Goal: Task Accomplishment & Management: Use online tool/utility

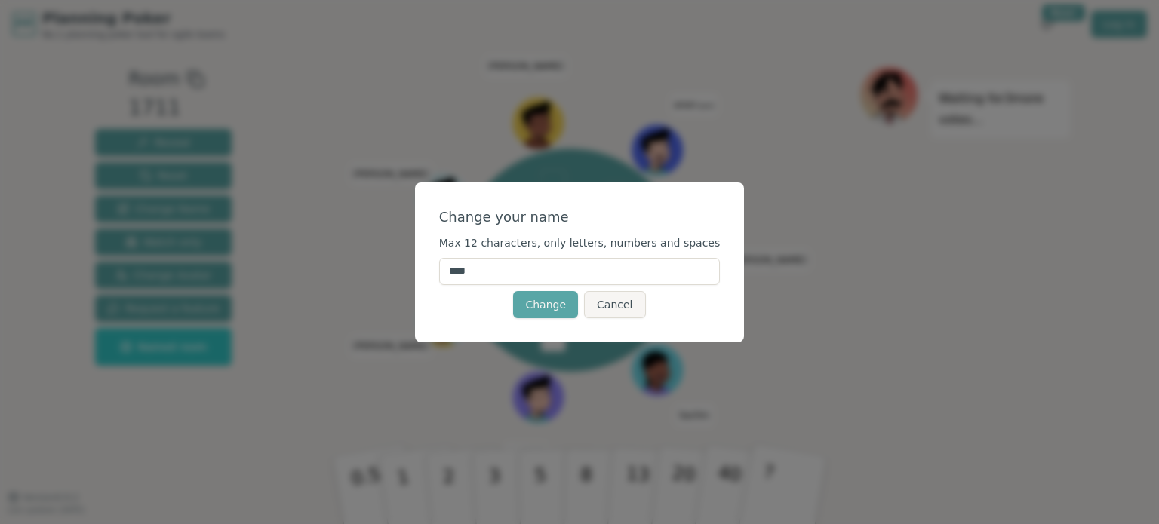
drag, startPoint x: 551, startPoint y: 277, endPoint x: 435, endPoint y: 278, distance: 116.2
click at [435, 278] on div "Change your name Max 12 characters, only letters, numbers and spaces **** Chang…" at bounding box center [580, 263] width 330 height 160
type input "*******"
click at [560, 304] on button "Change" at bounding box center [545, 304] width 65 height 27
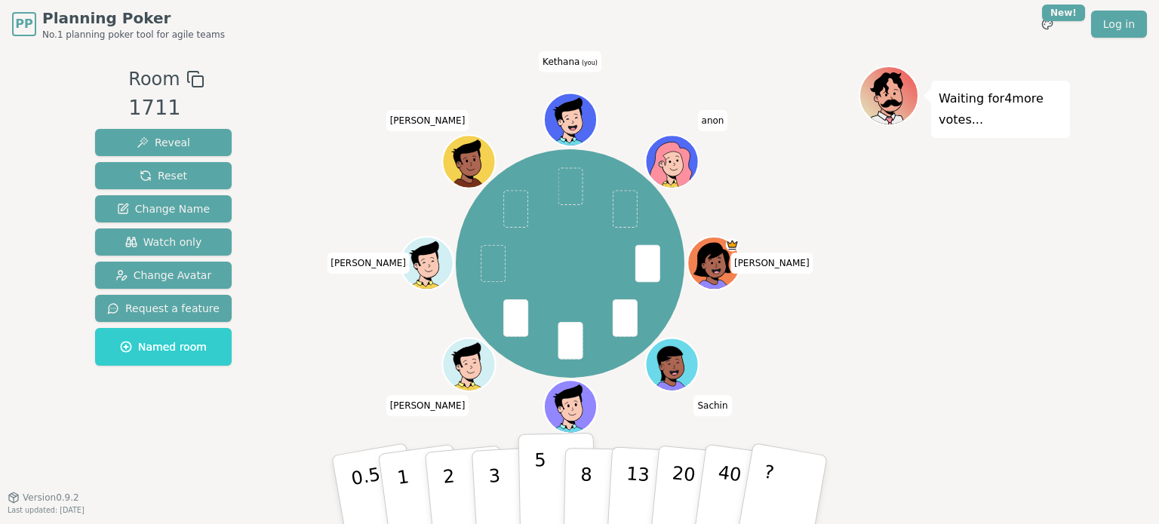
click at [531, 485] on button "5" at bounding box center [557, 490] width 78 height 115
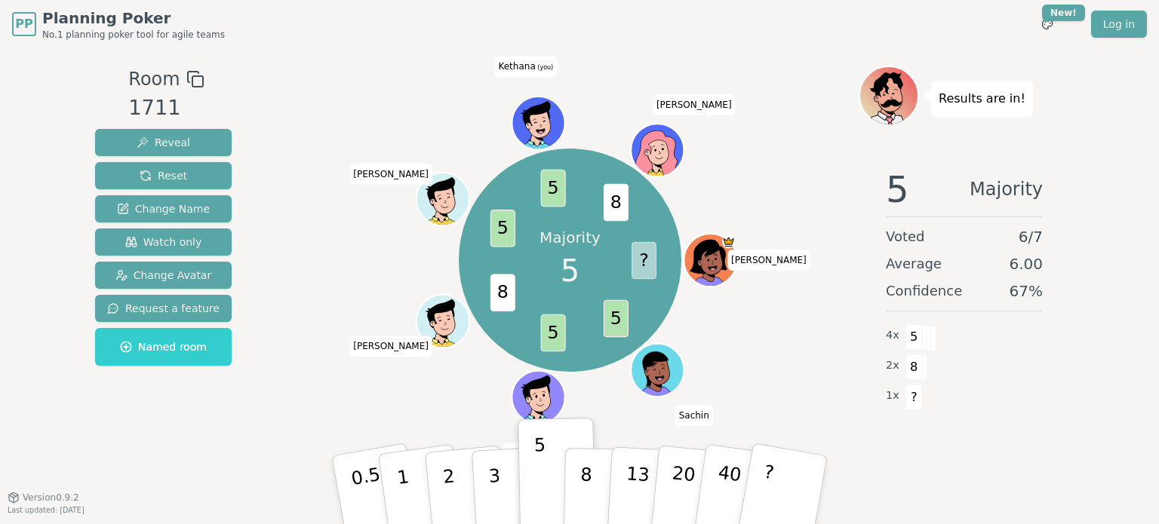
click at [541, 121] on icon at bounding box center [539, 122] width 51 height 7
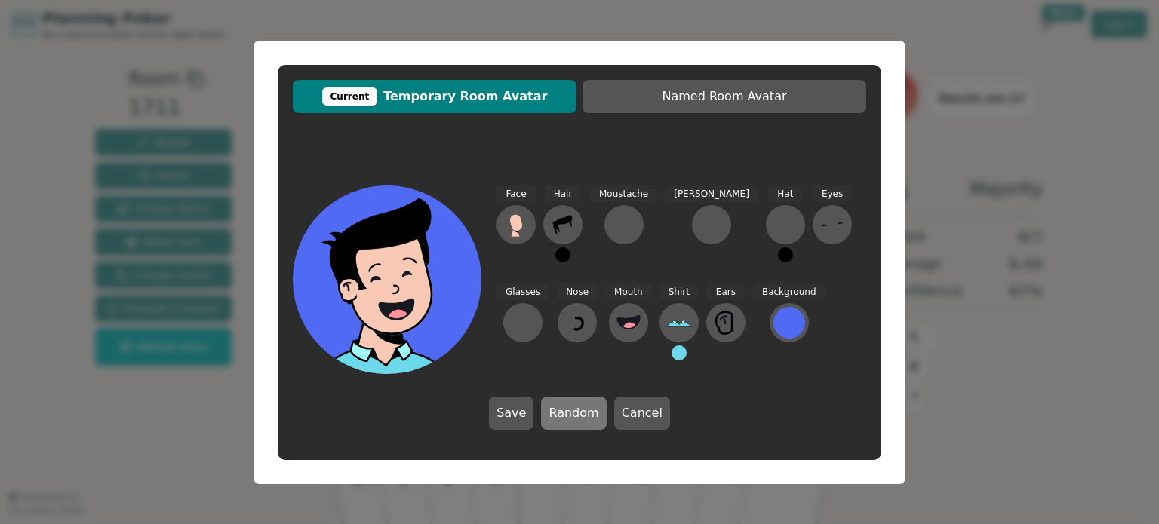
click at [586, 416] on button "Random" at bounding box center [573, 413] width 65 height 33
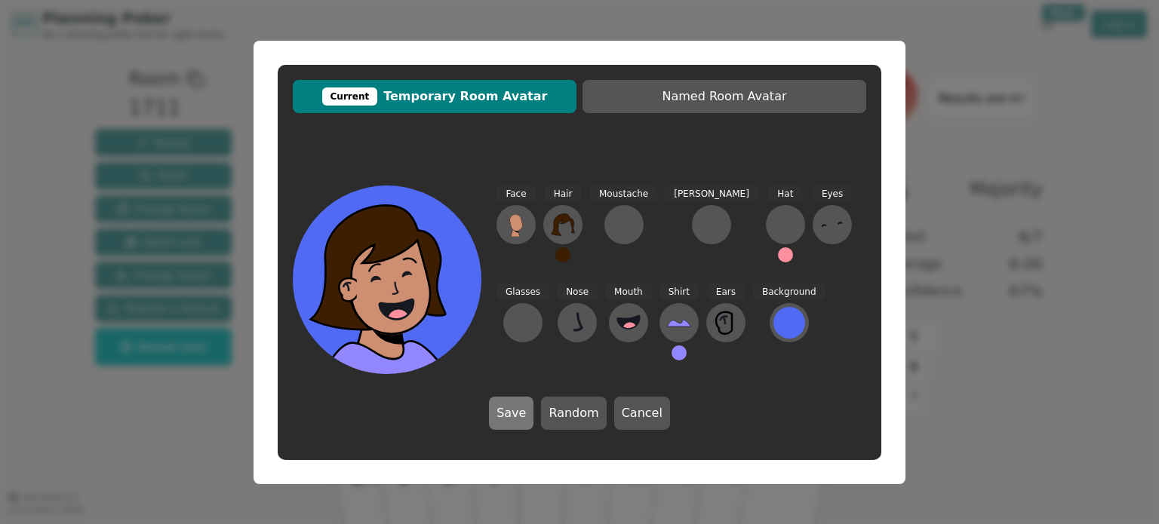
click at [516, 422] on button "Save" at bounding box center [511, 413] width 45 height 33
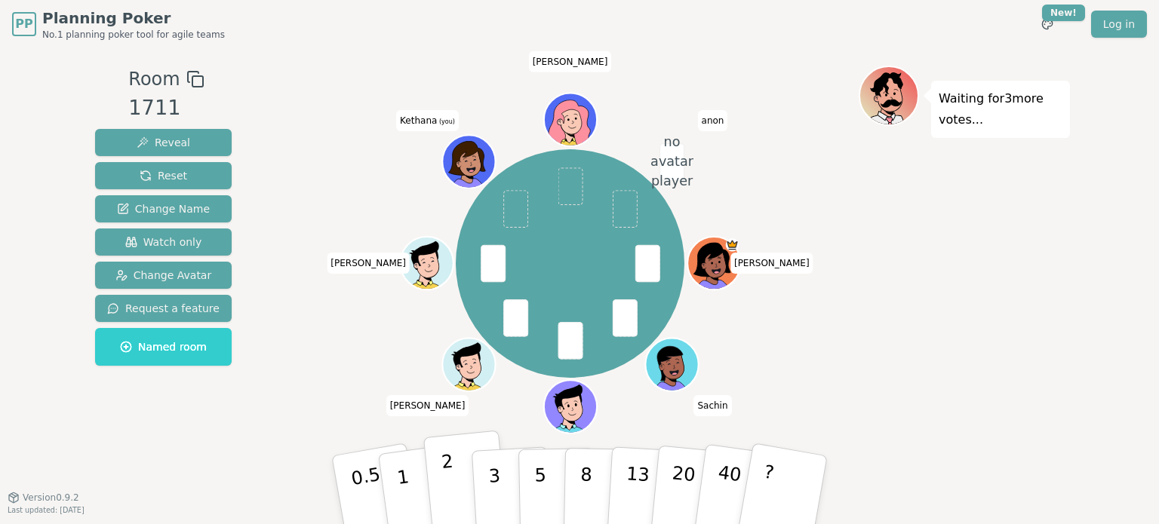
click at [453, 488] on p "2" at bounding box center [451, 492] width 20 height 82
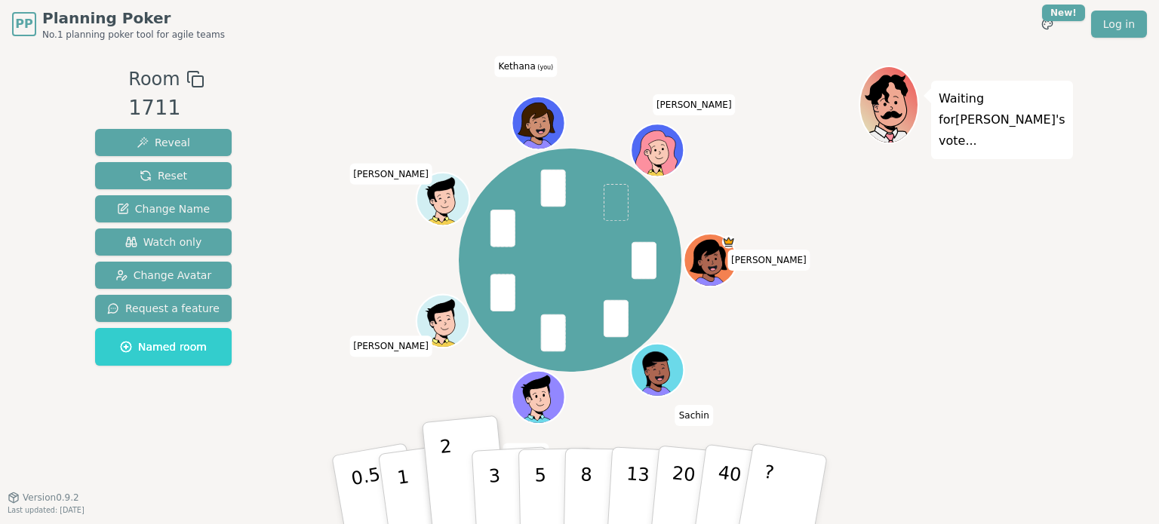
click at [940, 307] on div "Waiting for [PERSON_NAME] 's vote..." at bounding box center [964, 273] width 211 height 415
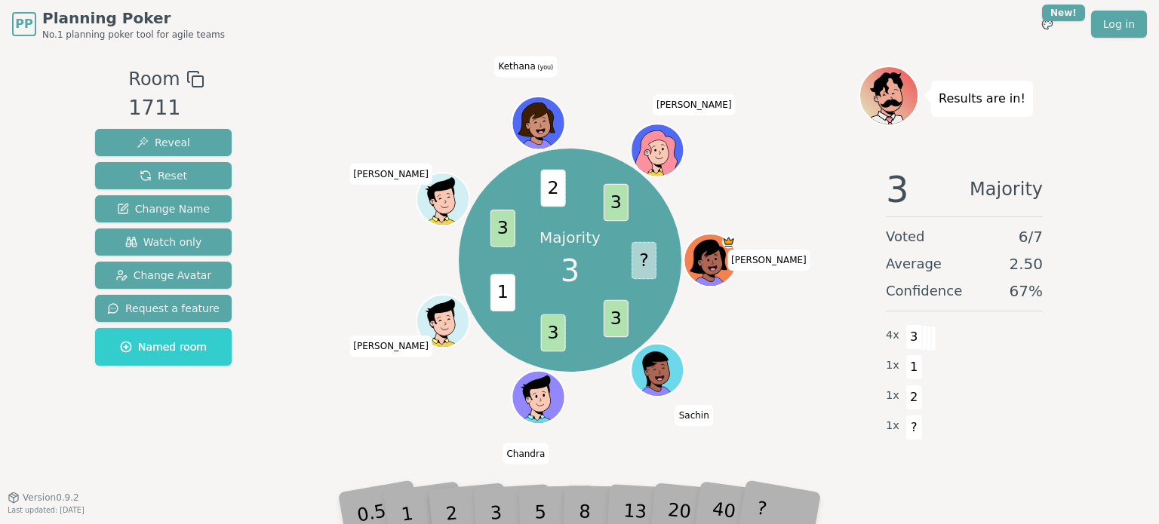
click at [1029, 354] on div "1 x 1" at bounding box center [964, 366] width 157 height 30
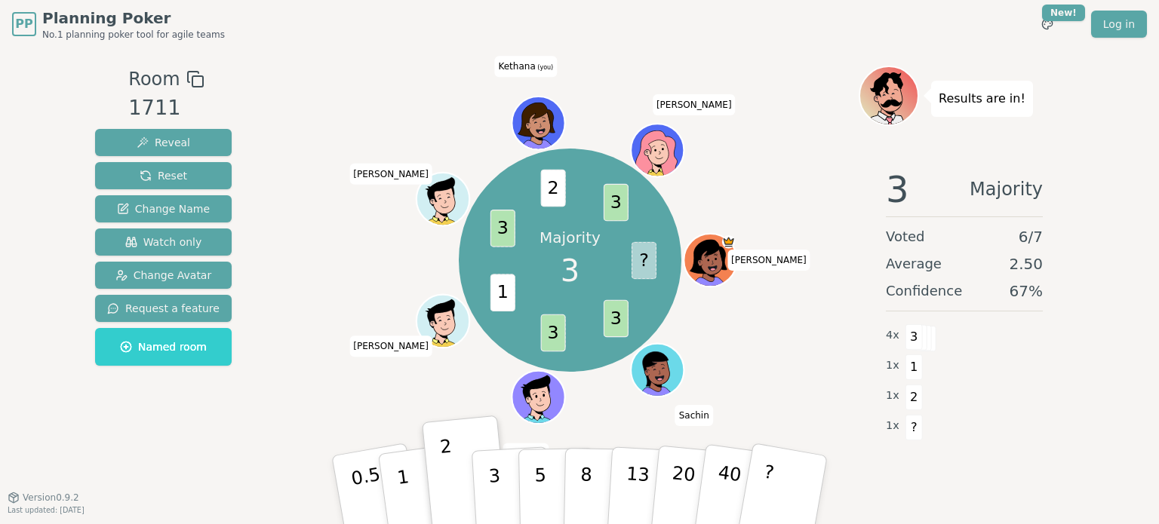
click at [768, 352] on div "Majority 3 ? 3 3 1 3 2 3 [PERSON_NAME] Sachin [PERSON_NAME] [PERSON_NAME] (you)…" at bounding box center [569, 261] width 577 height 336
click at [894, 496] on div "Room 1711 Reveal Reset Change Name Watch only Change Avatar Request a feature N…" at bounding box center [579, 272] width 981 height 449
click at [1059, 389] on div "3 Majority Voted 6 / 7 Average 2.50 Confidence 67 % 4 x 3 1 x 1 1 x 2 1 x ?" at bounding box center [964, 307] width 211 height 302
click at [545, 121] on icon at bounding box center [539, 122] width 51 height 7
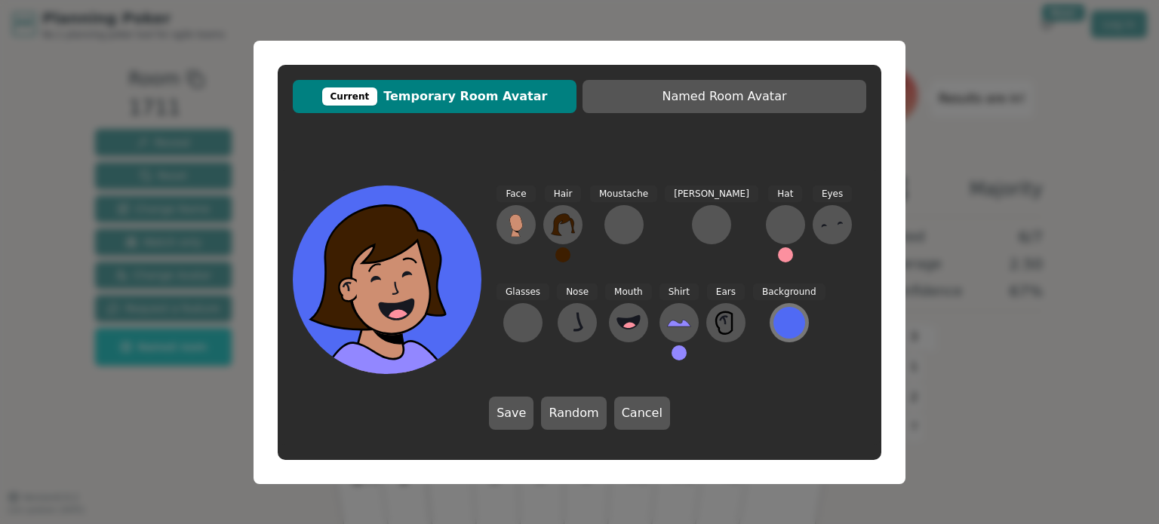
click at [773, 324] on div at bounding box center [789, 323] width 32 height 32
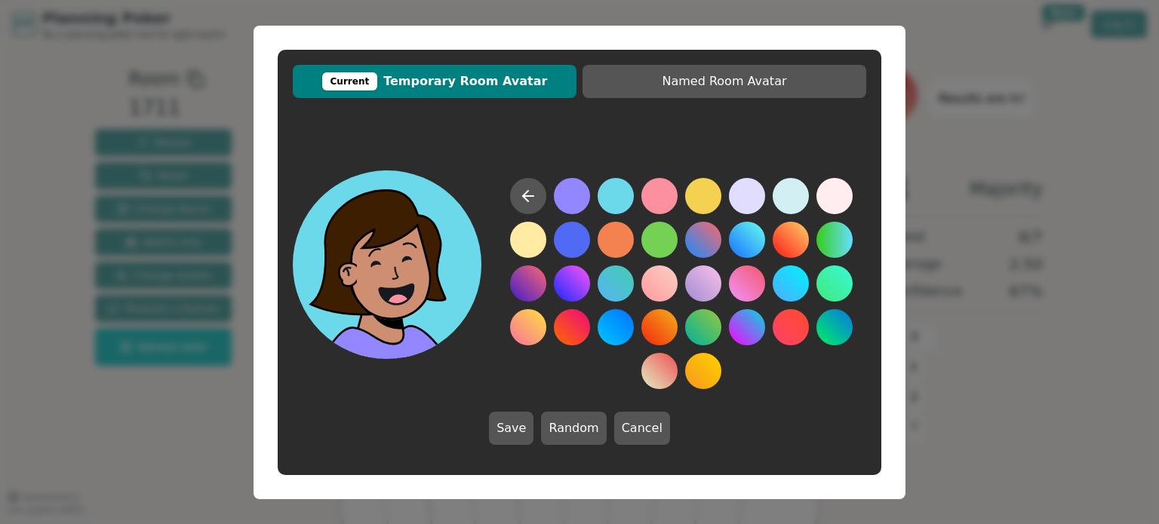
click at [606, 201] on button at bounding box center [615, 196] width 36 height 36
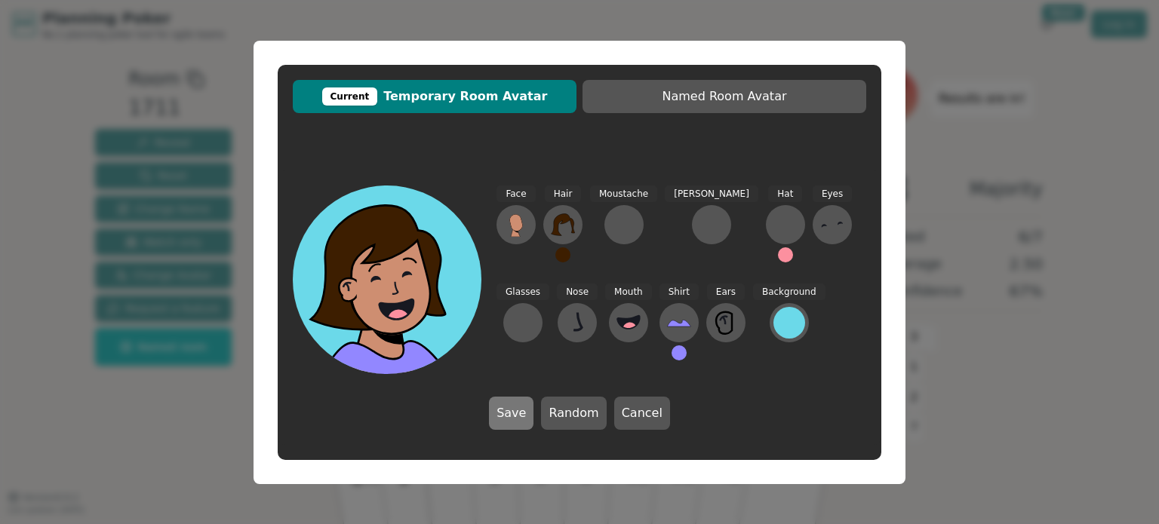
click at [509, 423] on button "Save" at bounding box center [511, 413] width 45 height 33
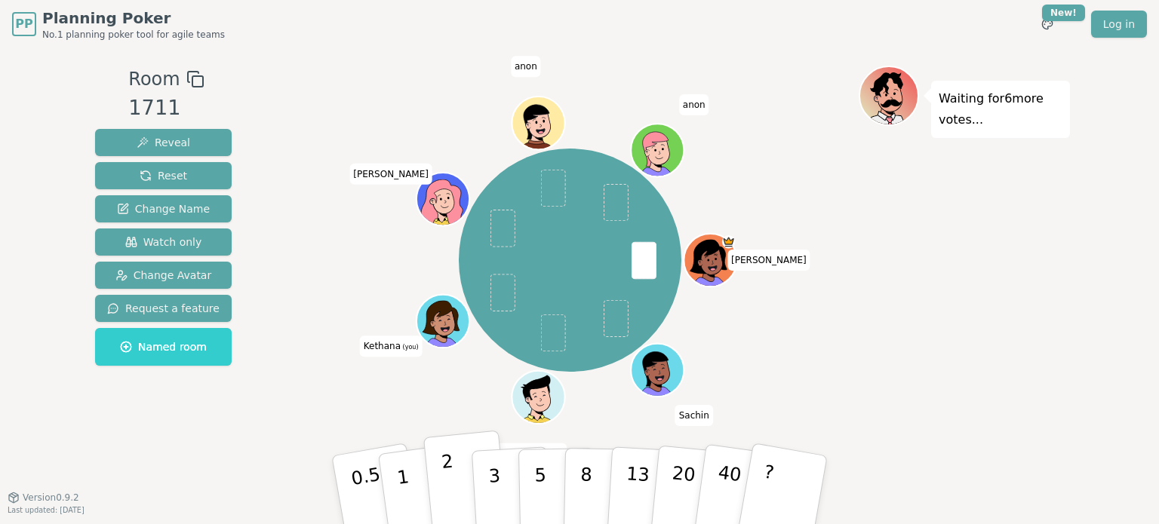
click at [459, 488] on button "2" at bounding box center [466, 491] width 86 height 120
click at [918, 366] on div "Waiting for 5 more votes..." at bounding box center [964, 273] width 211 height 415
click at [948, 376] on div "Waiting for 4 more votes..." at bounding box center [964, 273] width 211 height 415
click at [1053, 371] on div "Waiting for 3 more votes..." at bounding box center [964, 273] width 211 height 415
click at [898, 407] on div "Waiting for 3 more votes..." at bounding box center [964, 273] width 211 height 415
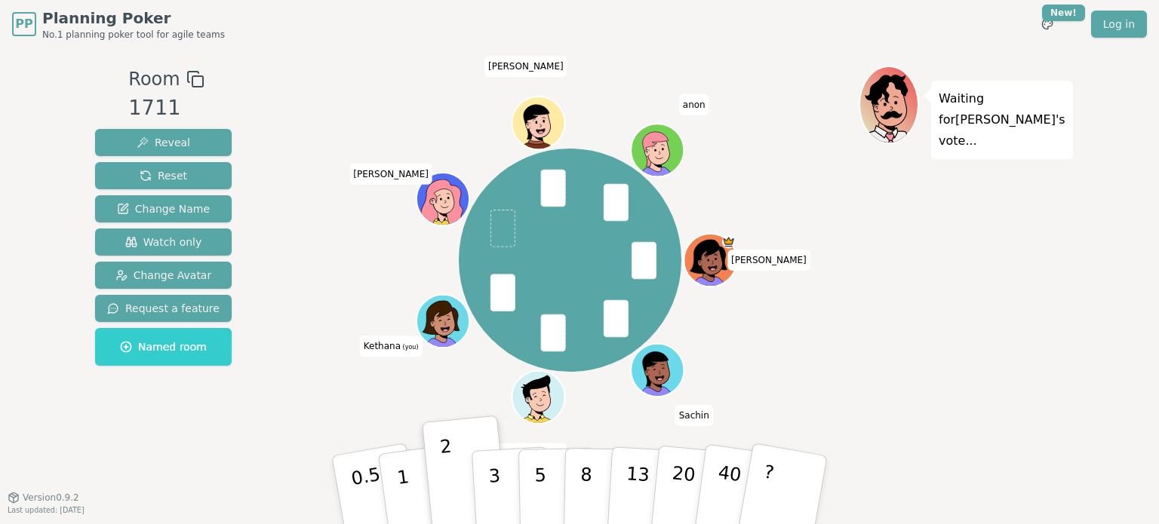
click at [908, 361] on div "Waiting for [PERSON_NAME] 's vote..." at bounding box center [964, 273] width 211 height 415
click at [911, 351] on div "Waiting for [PERSON_NAME] 's vote..." at bounding box center [964, 273] width 211 height 415
